Goal: Information Seeking & Learning: Check status

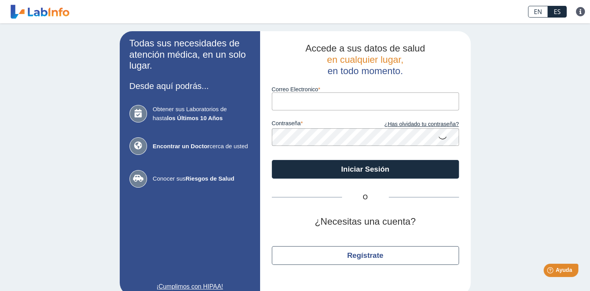
click at [335, 99] on input "Correo Electronico" at bounding box center [365, 101] width 187 height 18
type input "evelibeth@yahoo.com"
click at [458, 136] on div "Accede a sus datos de salud en cualquier lugar, en todo momento. Correo Electro…" at bounding box center [365, 163] width 211 height 264
click at [441, 139] on icon at bounding box center [442, 137] width 9 height 15
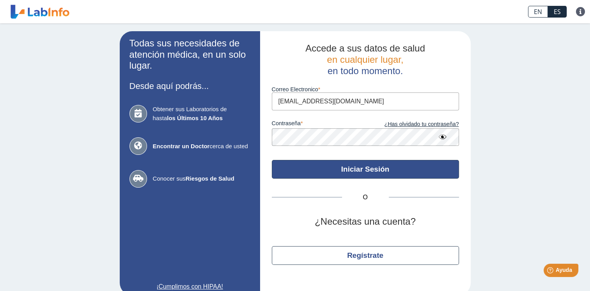
click at [349, 173] on button "Iniciar Sesión" at bounding box center [365, 169] width 187 height 19
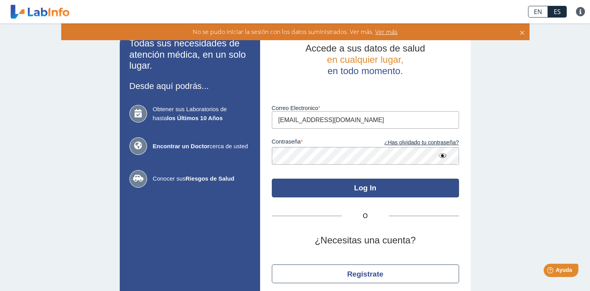
click at [390, 188] on button "Log In" at bounding box center [365, 188] width 187 height 19
click at [345, 188] on button "Log In" at bounding box center [365, 188] width 187 height 19
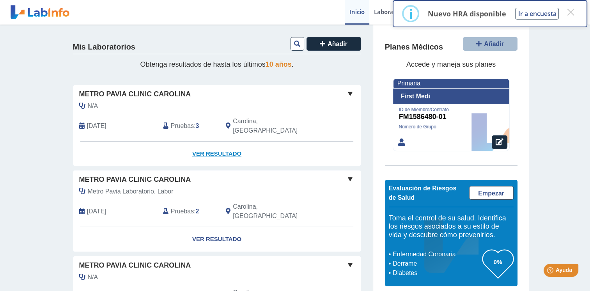
click at [201, 142] on link "Ver Resultado" at bounding box center [216, 154] width 287 height 25
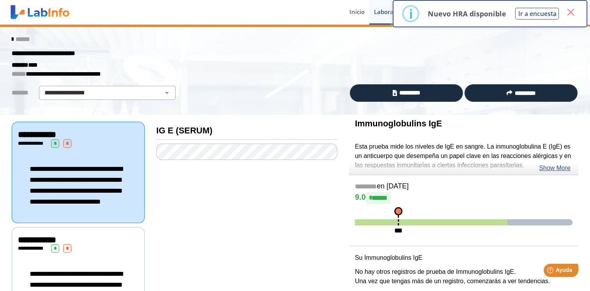
click at [571, 14] on button "×" at bounding box center [570, 12] width 14 height 14
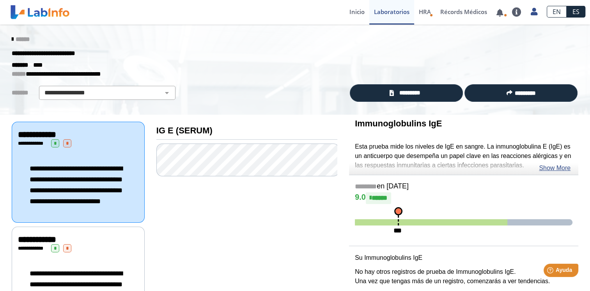
click at [73, 158] on div "**********" at bounding box center [78, 184] width 120 height 59
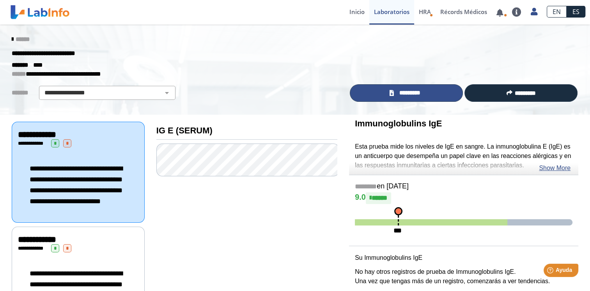
click at [424, 91] on link "*********" at bounding box center [406, 93] width 113 height 18
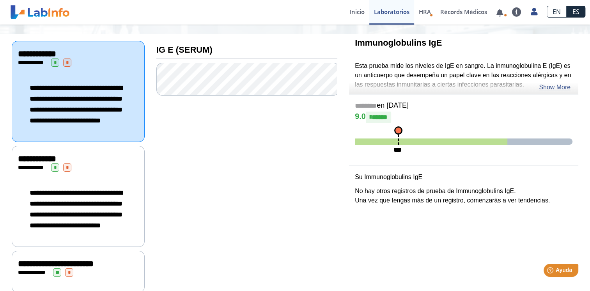
scroll to position [112, 0]
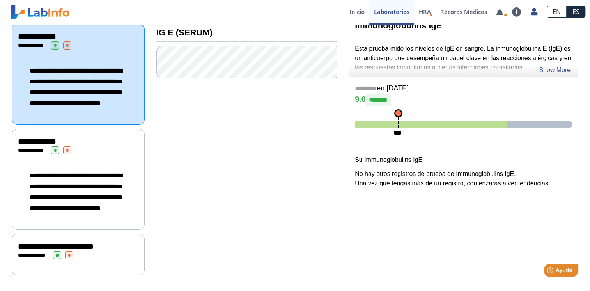
click at [87, 262] on div "**********" at bounding box center [78, 255] width 133 height 42
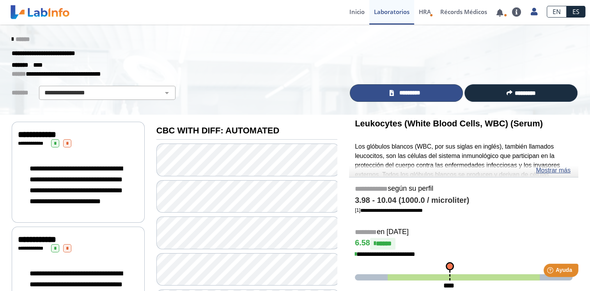
click at [398, 97] on link "*********" at bounding box center [406, 93] width 113 height 18
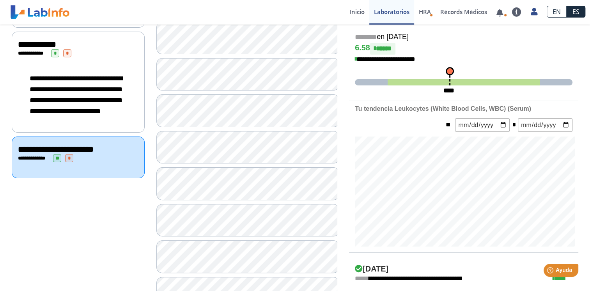
click at [55, 57] on span "*" at bounding box center [55, 53] width 8 height 8
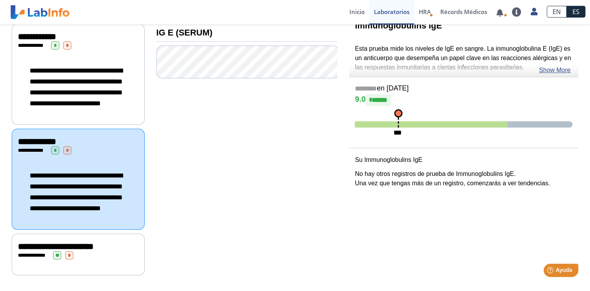
click at [61, 58] on div "**********" at bounding box center [78, 86] width 120 height 59
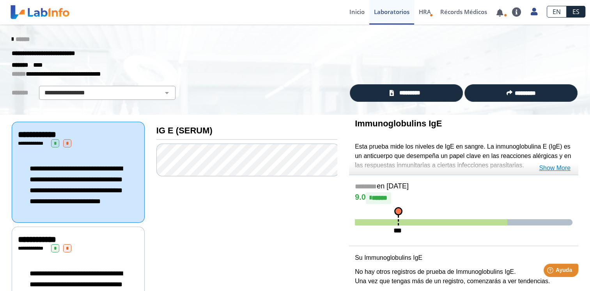
click at [555, 167] on link "Show More" at bounding box center [555, 167] width 32 height 9
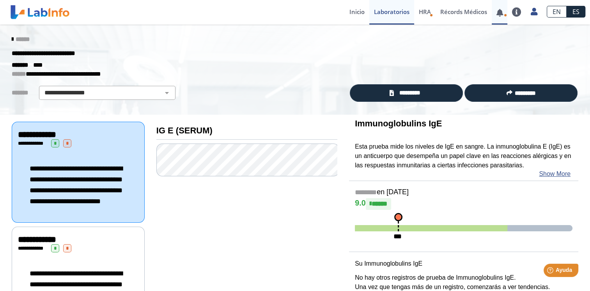
click at [504, 13] on link at bounding box center [500, 13] width 16 height 6
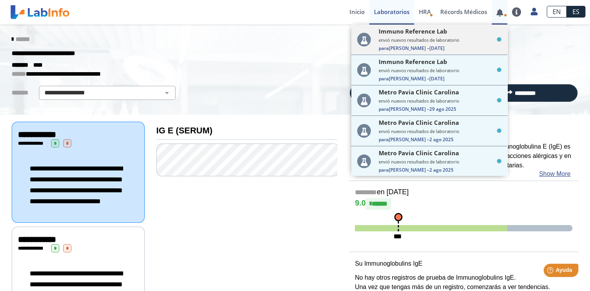
click at [412, 42] on small "envió nuevos resultados de laboratorio" at bounding box center [440, 40] width 123 height 6
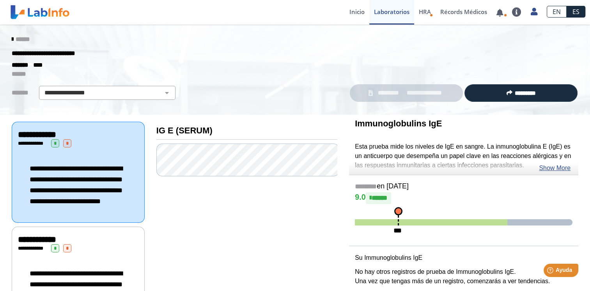
click at [12, 39] on link "******" at bounding box center [21, 39] width 18 height 6
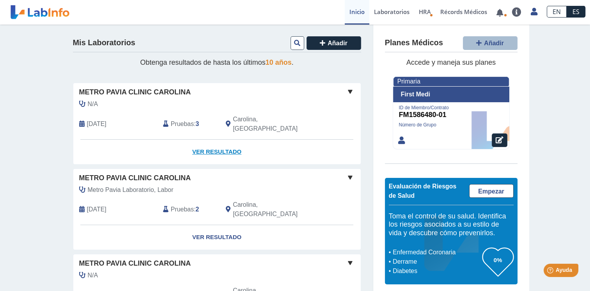
click at [197, 140] on link "Ver Resultado" at bounding box center [216, 152] width 287 height 25
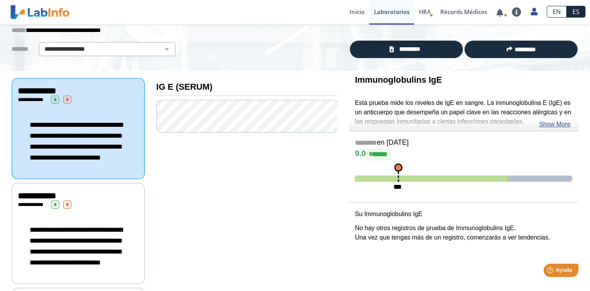
scroll to position [34, 0]
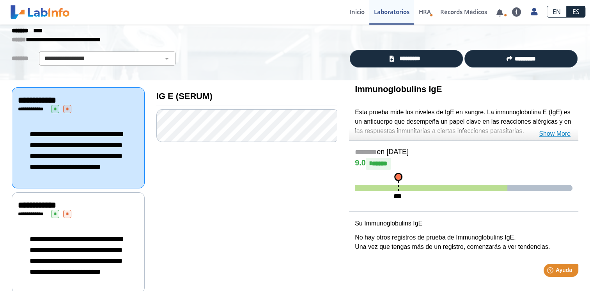
click at [566, 131] on link "Show More" at bounding box center [555, 133] width 32 height 9
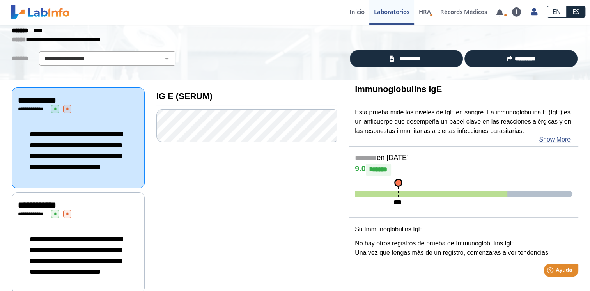
click at [108, 242] on div "**********" at bounding box center [78, 255] width 120 height 59
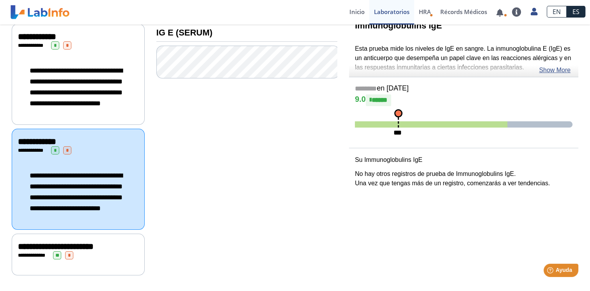
scroll to position [112, 0]
click at [117, 189] on div "**********" at bounding box center [78, 191] width 120 height 59
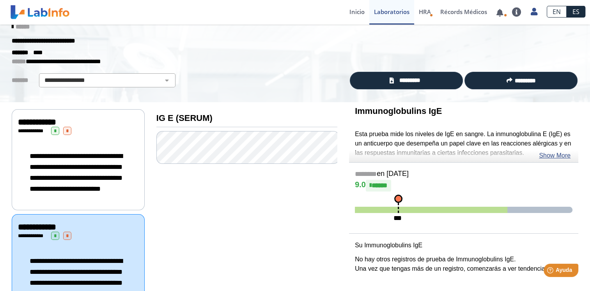
scroll to position [0, 0]
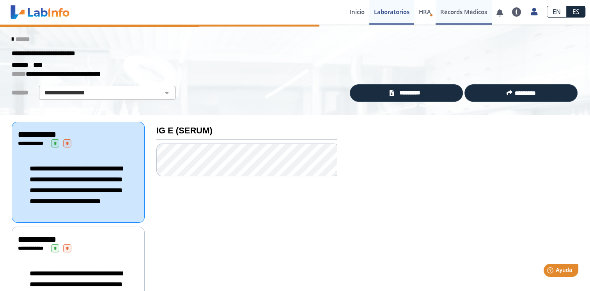
click at [435, 11] on link "Récords Médicos" at bounding box center [463, 12] width 56 height 25
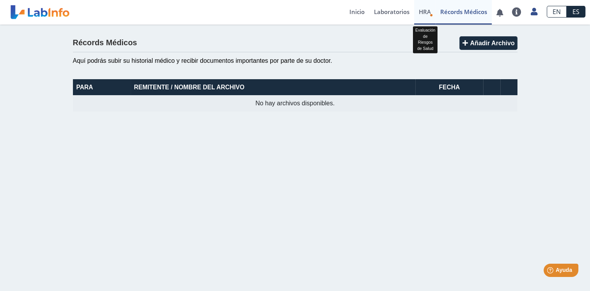
click at [417, 13] on link "HRA Evaluación de Riesgos de Salud" at bounding box center [424, 12] width 21 height 25
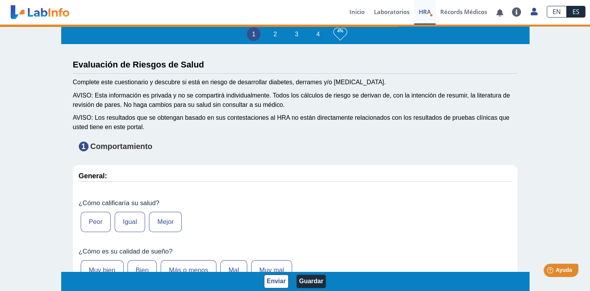
type input "Evelyn Hernandez Dominguez"
type input "1981-03-06"
select select
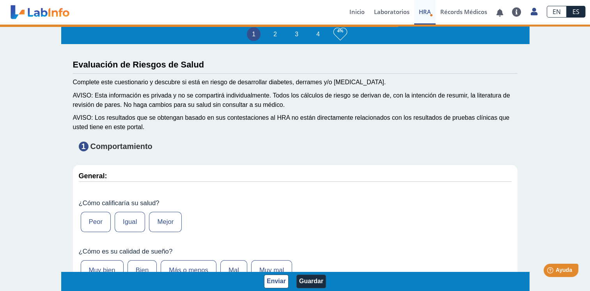
select select
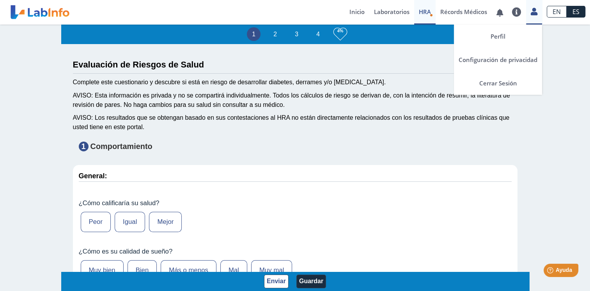
click at [535, 10] on icon at bounding box center [534, 12] width 7 height 6
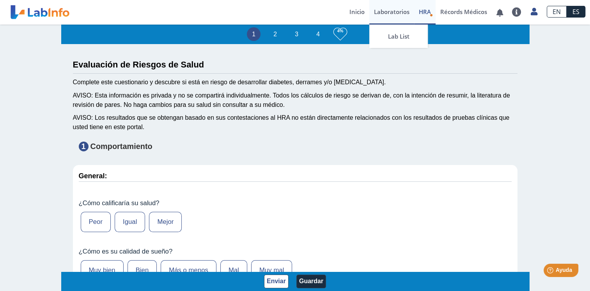
click at [390, 11] on link "Laboratorios" at bounding box center [391, 12] width 45 height 25
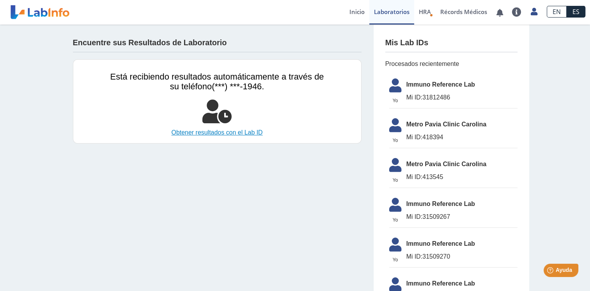
click at [215, 130] on link "Obtener resultados con el Lab ID" at bounding box center [217, 132] width 214 height 9
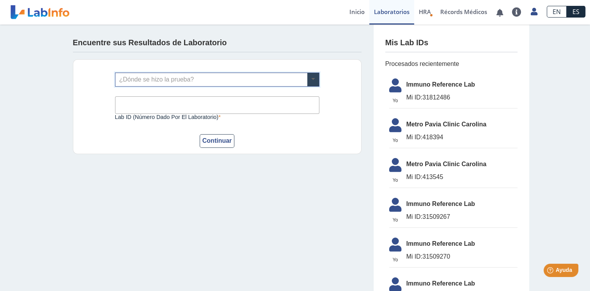
click at [308, 77] on span at bounding box center [313, 79] width 12 height 13
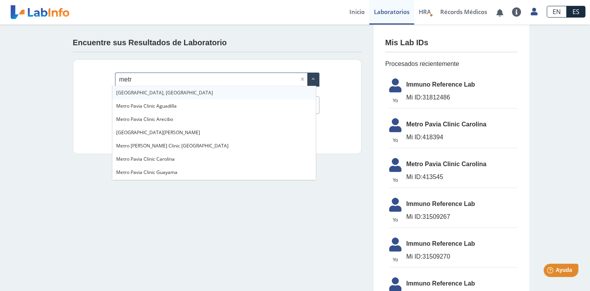
type input "metro"
click at [161, 161] on span "Metro Pavia Clinic Carolina" at bounding box center [145, 159] width 58 height 7
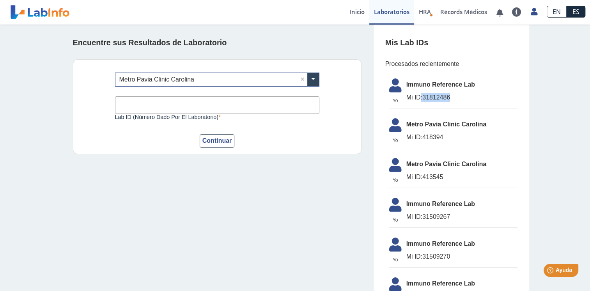
drag, startPoint x: 446, startPoint y: 97, endPoint x: 418, endPoint y: 99, distance: 28.1
click at [418, 99] on span "Mi ID: 31812486" at bounding box center [461, 97] width 111 height 9
click at [421, 99] on span "Mi ID: 31812486" at bounding box center [461, 97] width 111 height 9
copy span "31812486"
click at [210, 106] on input "Lab ID (número dado por el laboratorio)" at bounding box center [217, 105] width 204 height 18
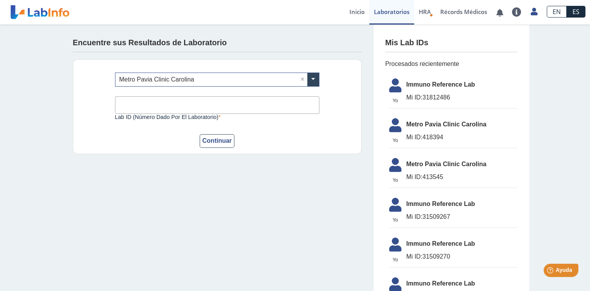
paste input "31812486"
type input "31812486"
click at [220, 140] on button "Continuar" at bounding box center [217, 141] width 35 height 14
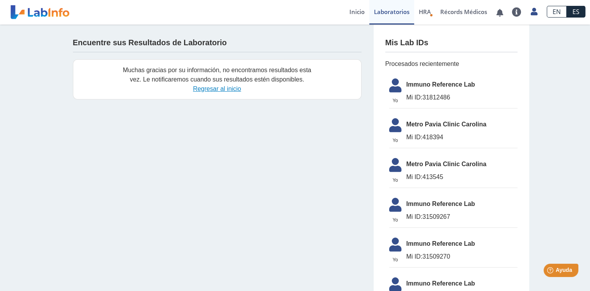
click at [220, 88] on link "Regresar al inicio" at bounding box center [217, 88] width 48 height 7
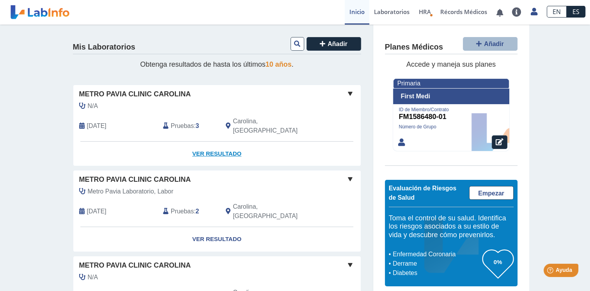
click at [203, 146] on link "Ver Resultado" at bounding box center [216, 154] width 287 height 25
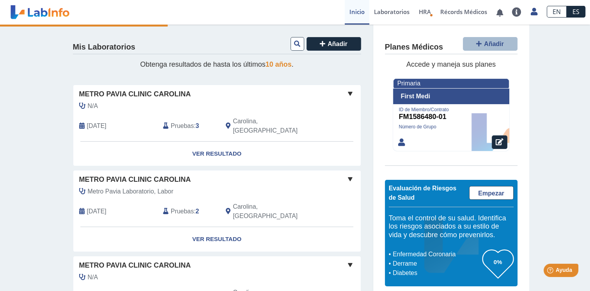
scroll to position [39, 0]
